Goal: Information Seeking & Learning: Learn about a topic

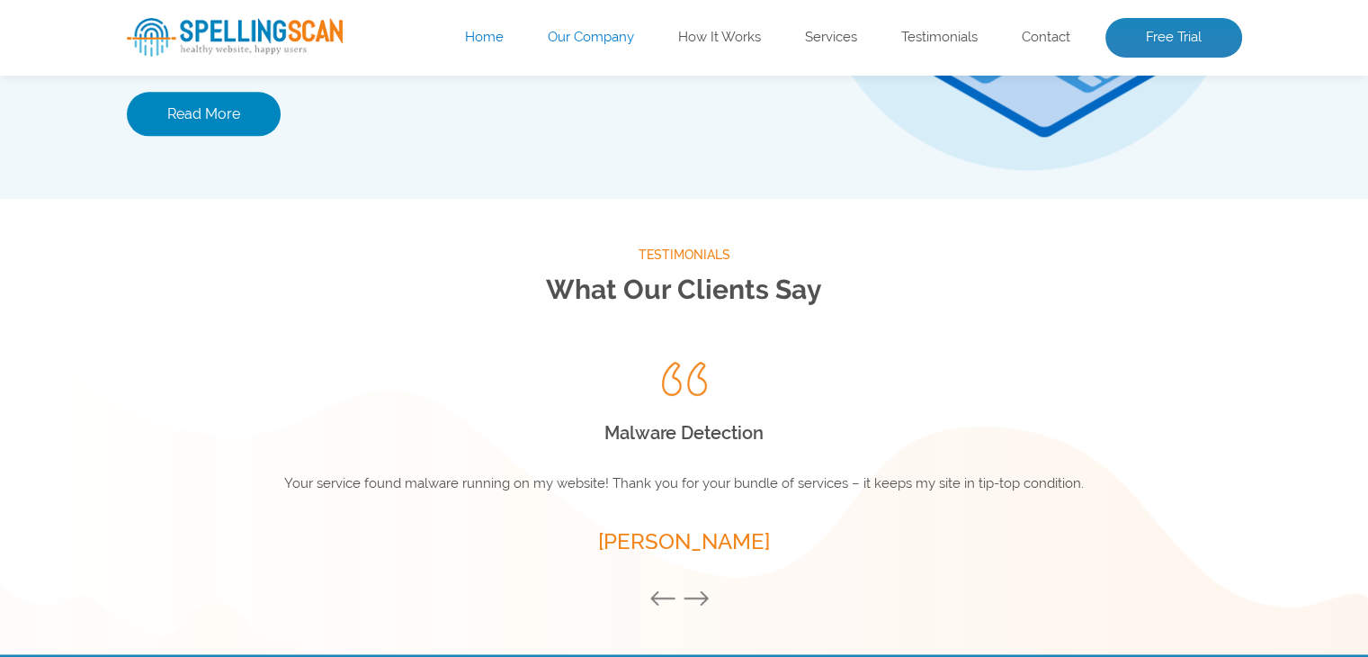
scroll to position [2429, 0]
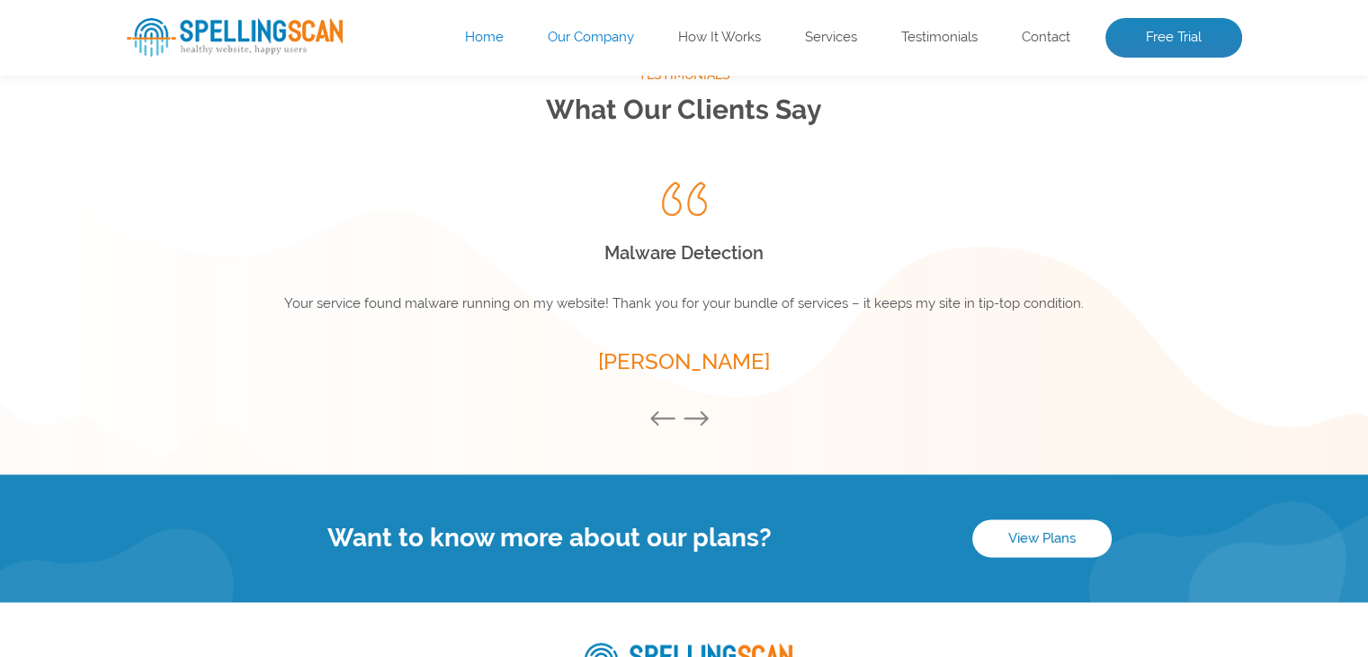
click at [709, 411] on button "Next" at bounding box center [701, 419] width 36 height 20
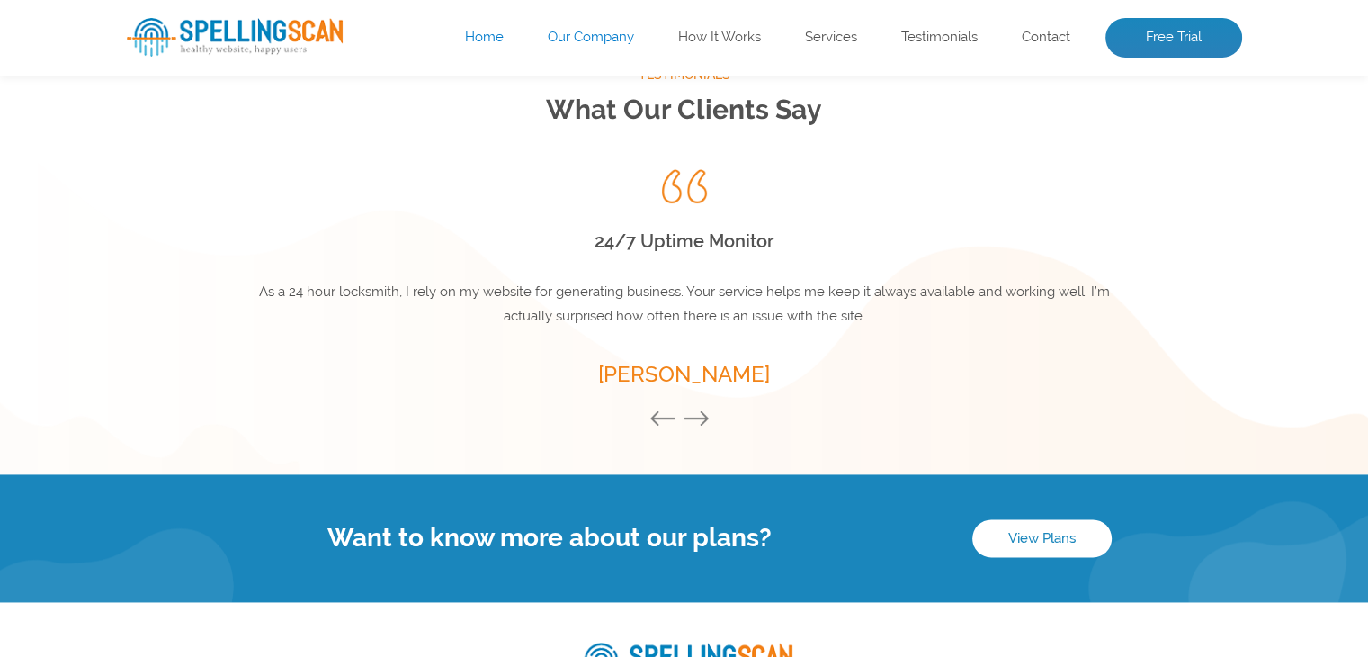
click at [709, 411] on button "Next" at bounding box center [701, 419] width 36 height 20
click at [655, 418] on button "Previous" at bounding box center [668, 419] width 36 height 20
click at [698, 411] on button "Next" at bounding box center [701, 419] width 36 height 20
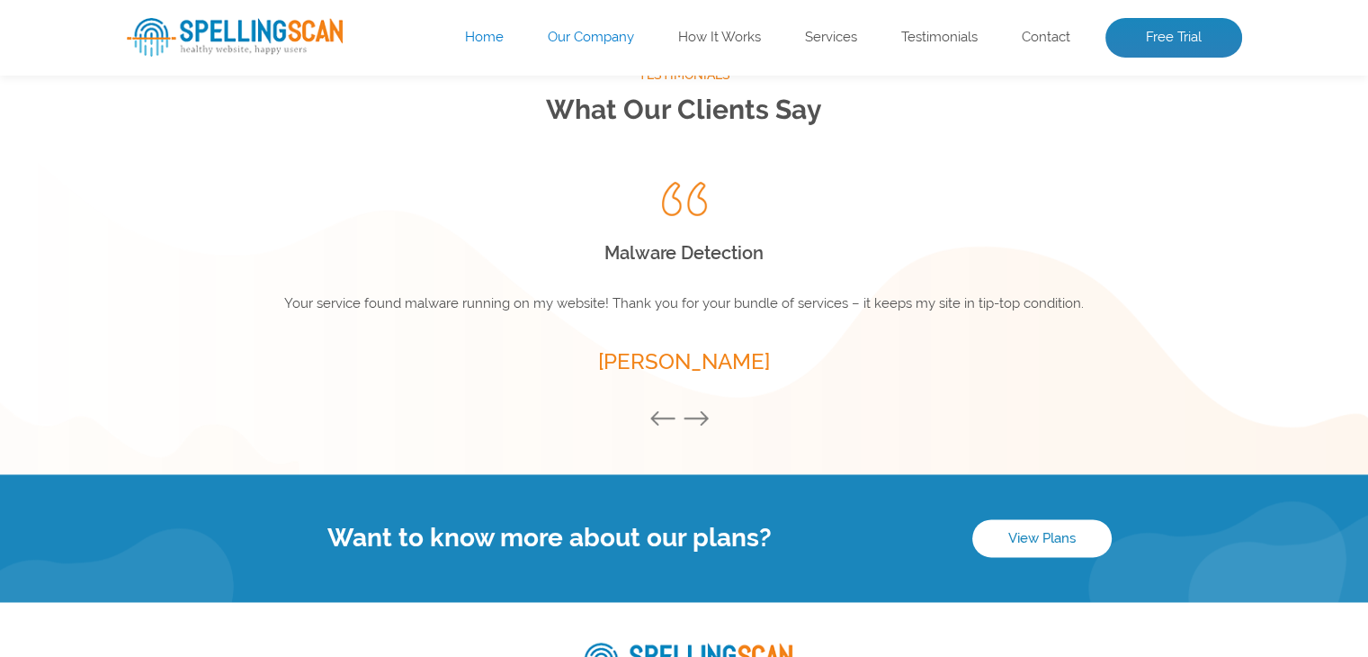
click at [698, 411] on button "Next" at bounding box center [701, 419] width 36 height 20
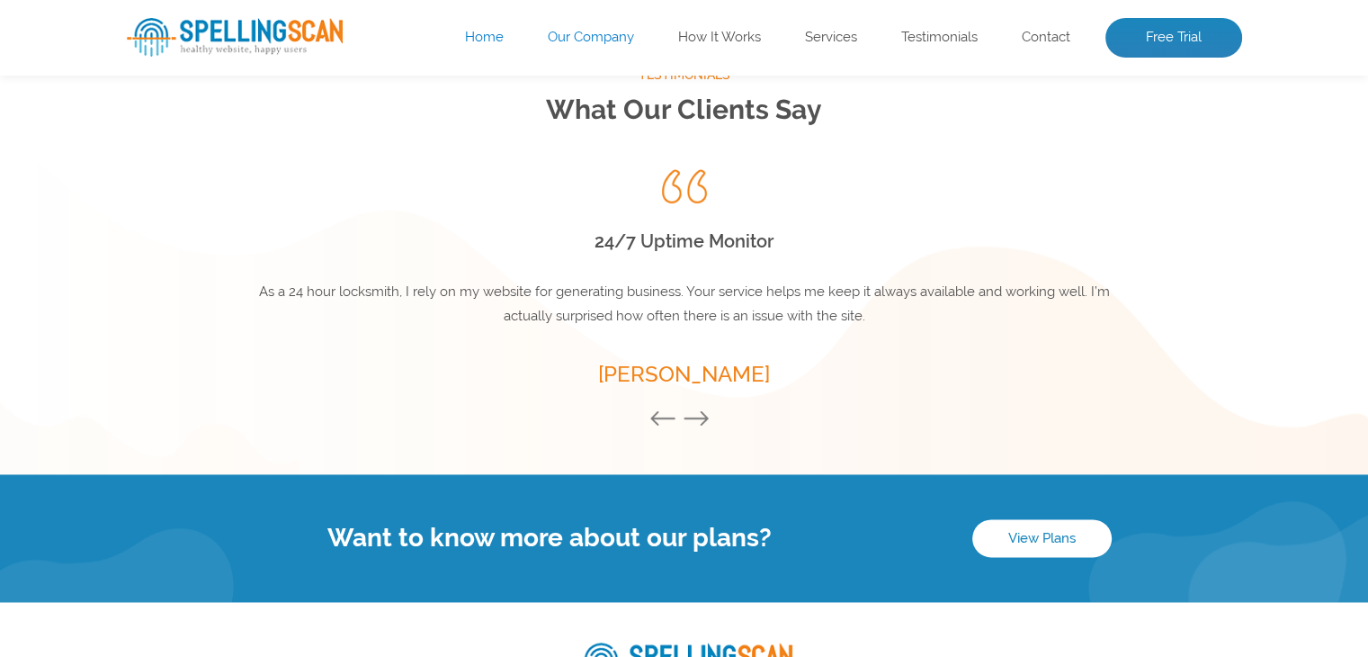
click at [698, 411] on button "Next" at bounding box center [701, 419] width 36 height 20
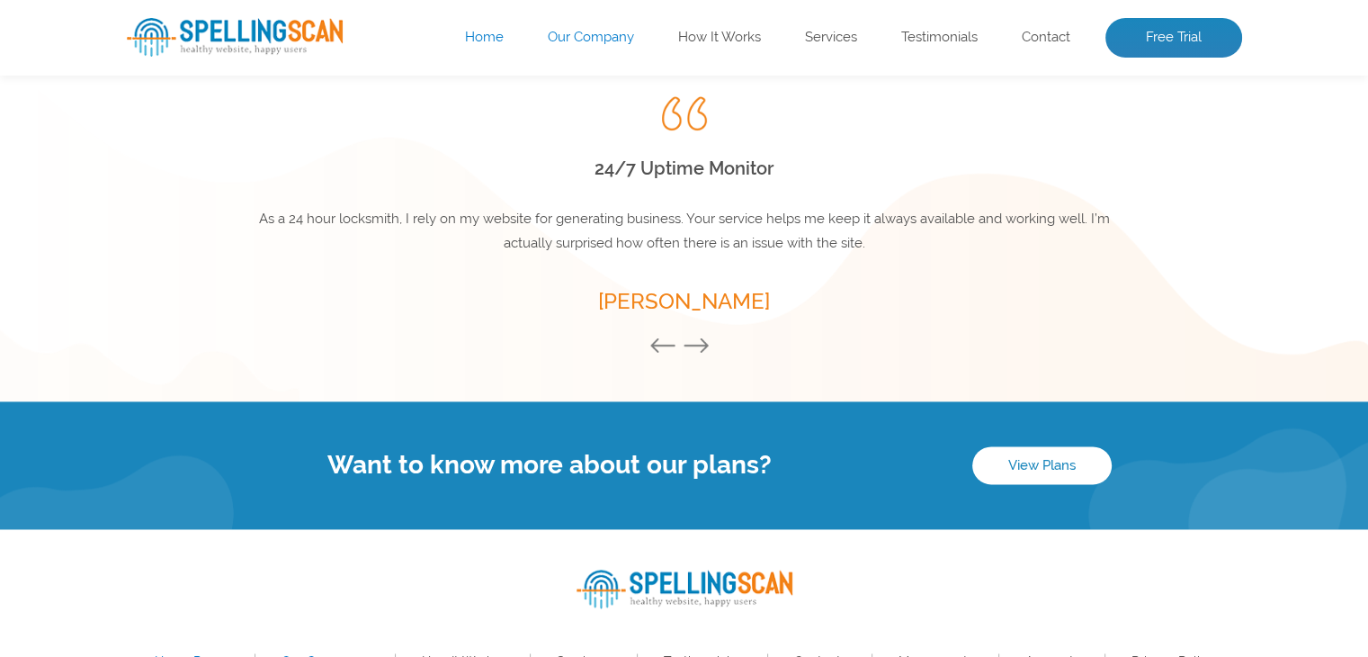
scroll to position [2623, 0]
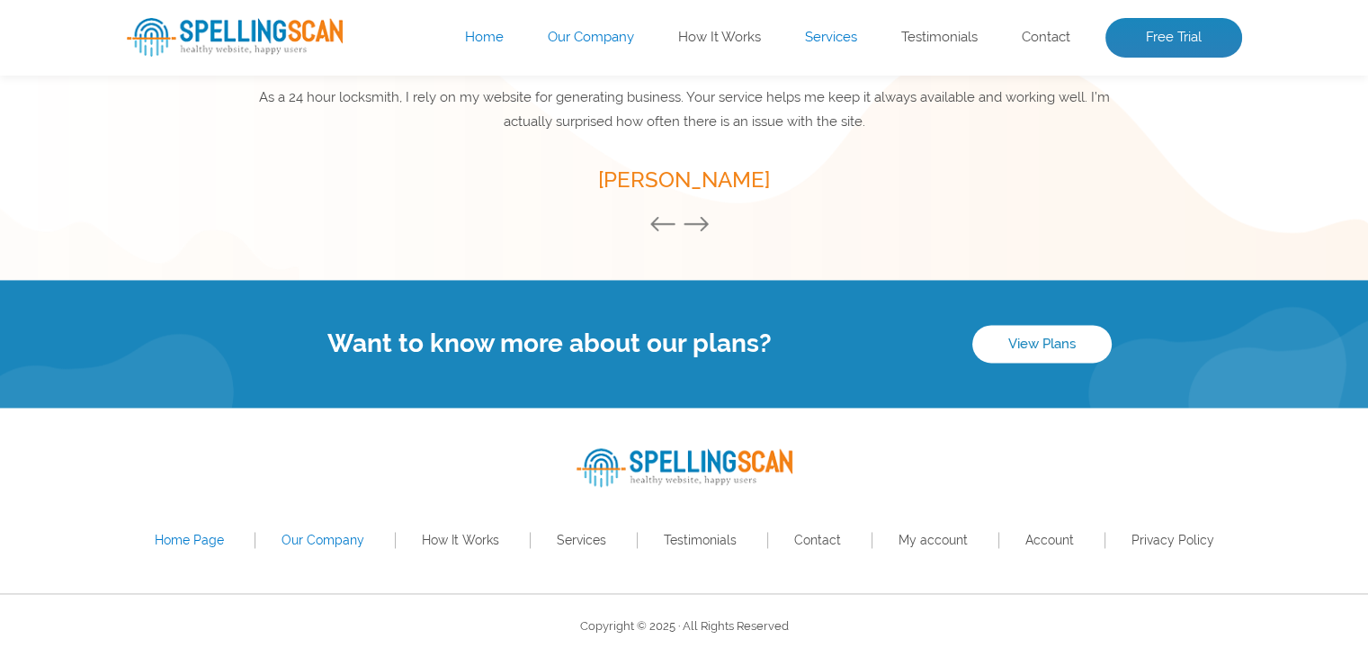
click at [838, 40] on link "Services" at bounding box center [831, 38] width 52 height 18
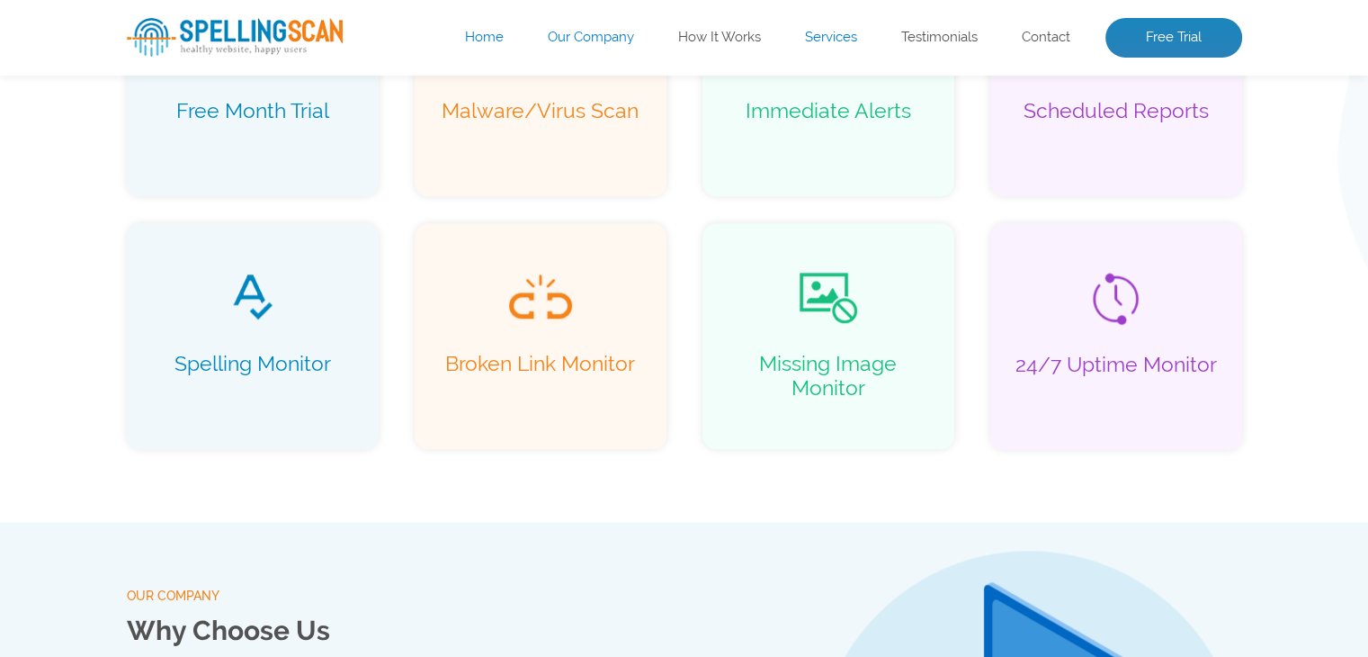
scroll to position [1159, 0]
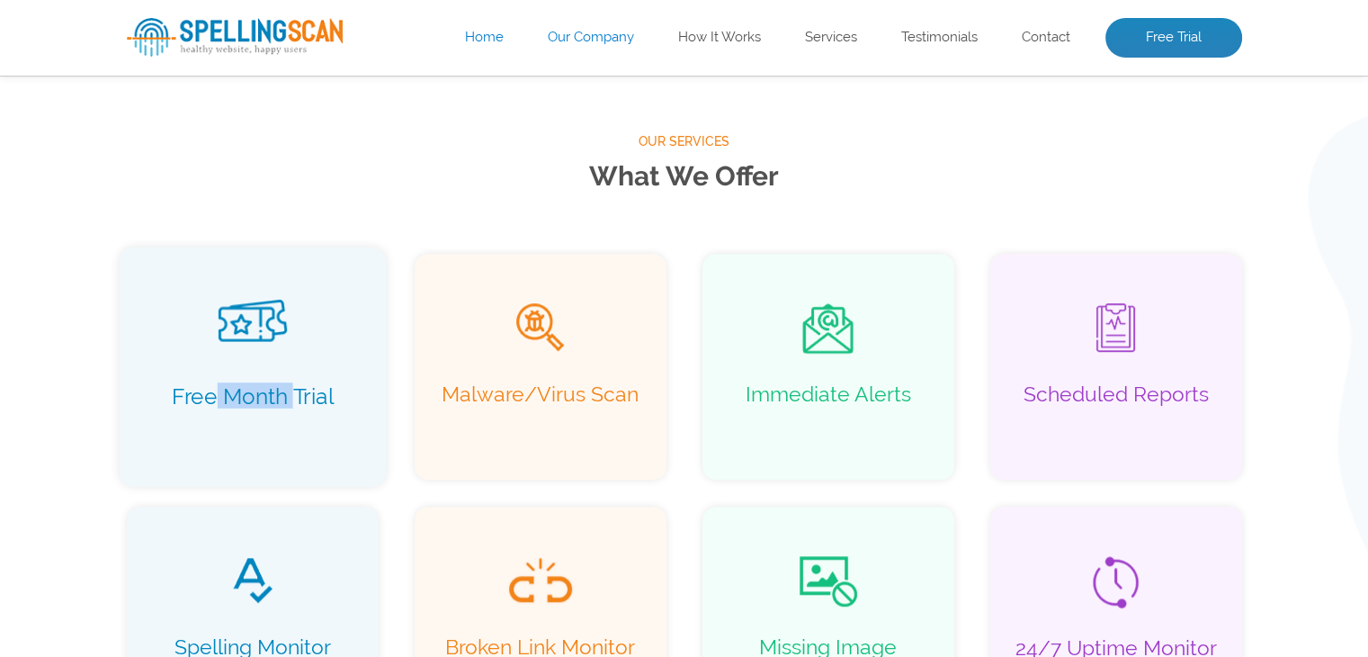
drag, startPoint x: 215, startPoint y: 400, endPoint x: 299, endPoint y: 406, distance: 83.8
click at [290, 406] on p "Free Month Trial" at bounding box center [252, 407] width 229 height 51
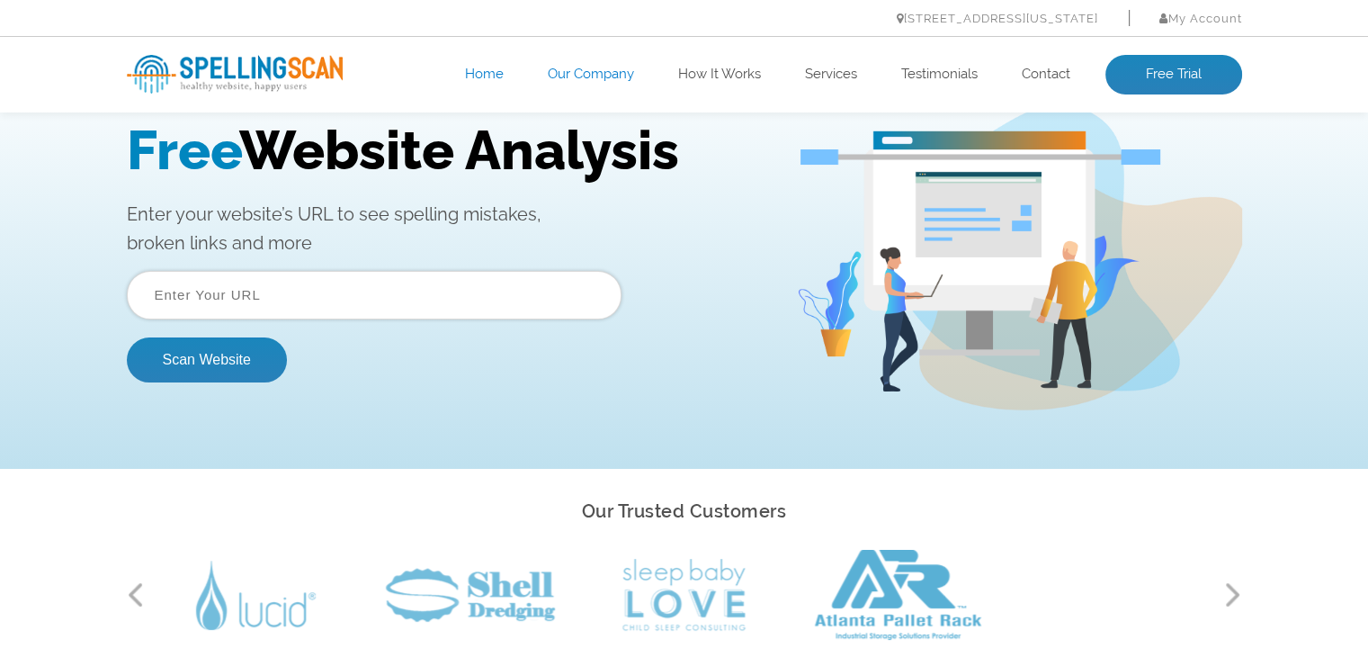
scroll to position [0, 0]
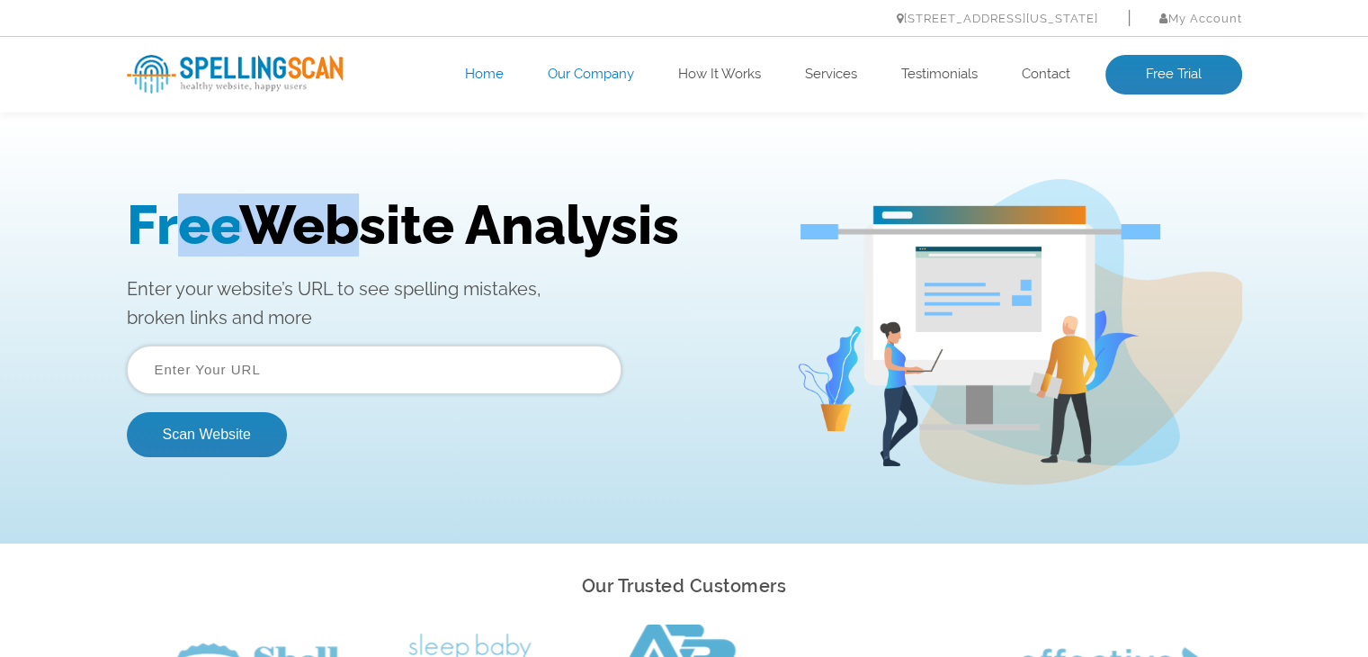
drag, startPoint x: 172, startPoint y: 225, endPoint x: 352, endPoint y: 225, distance: 179.9
click at [352, 225] on h1 "Free Website Analysis" at bounding box center [448, 224] width 642 height 63
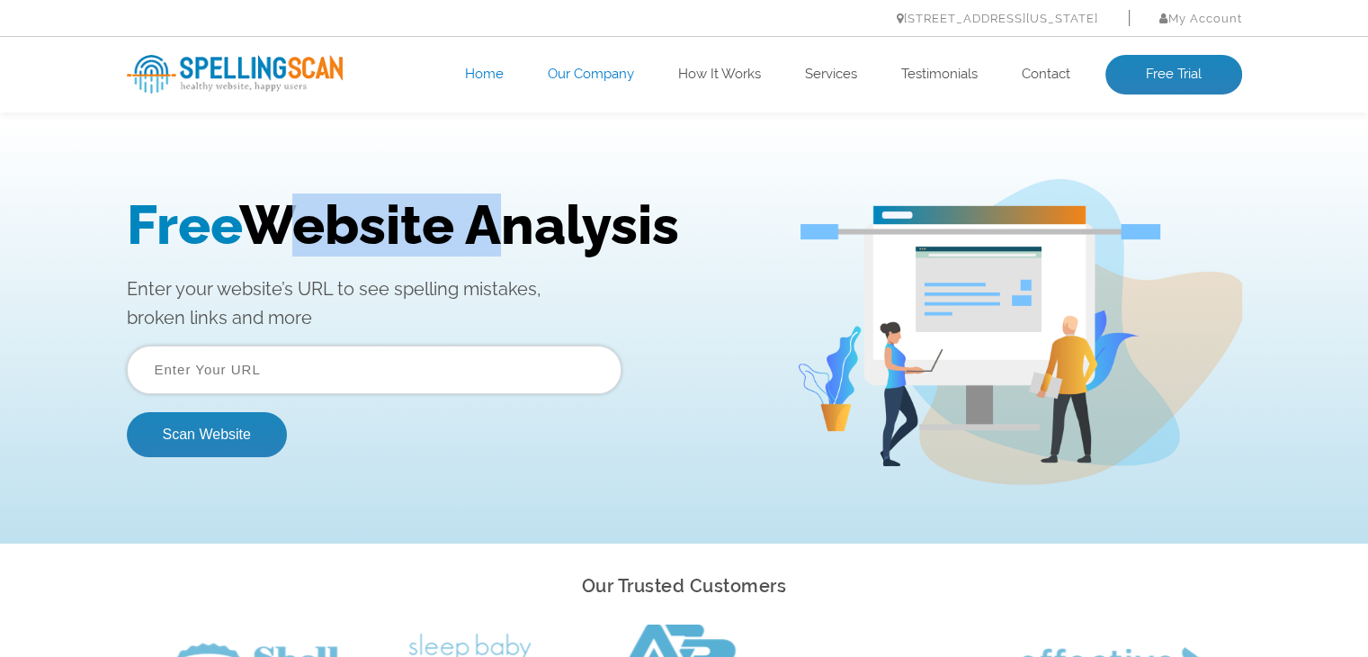
click at [352, 225] on h1 "Free Website Analysis" at bounding box center [448, 224] width 642 height 63
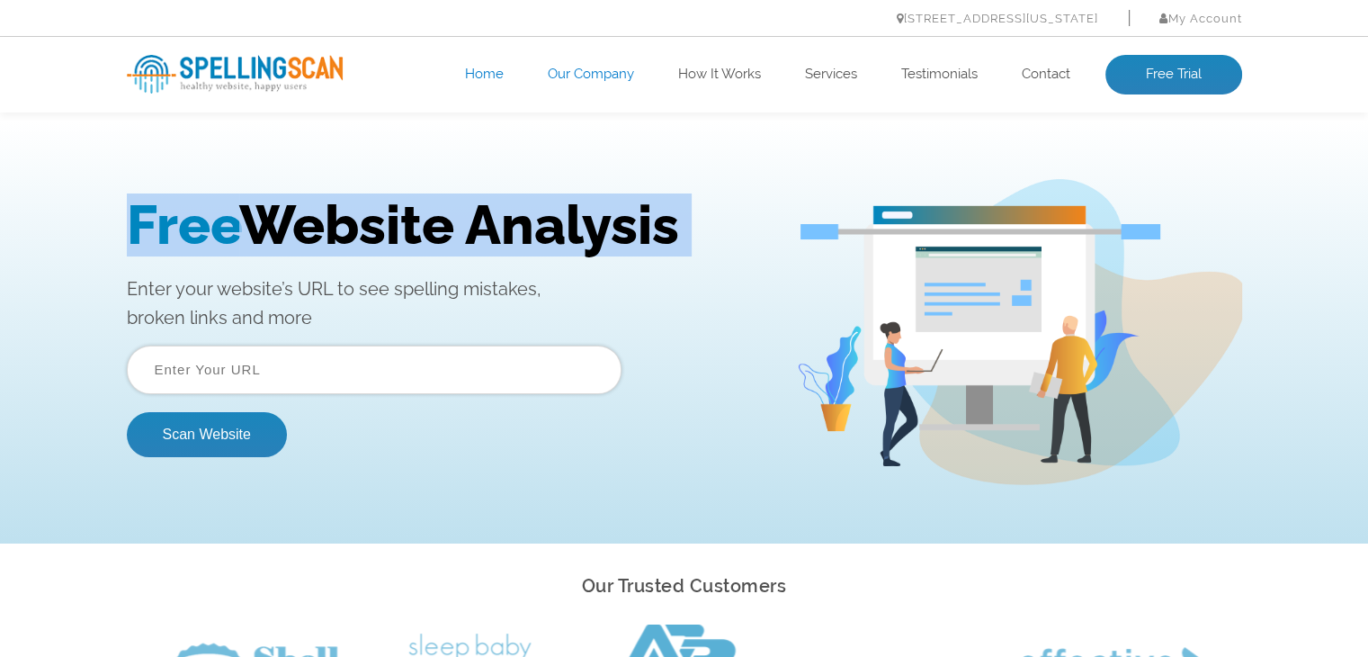
click at [352, 225] on h1 "Free Website Analysis" at bounding box center [448, 224] width 642 height 63
